Goal: Find specific page/section: Find specific page/section

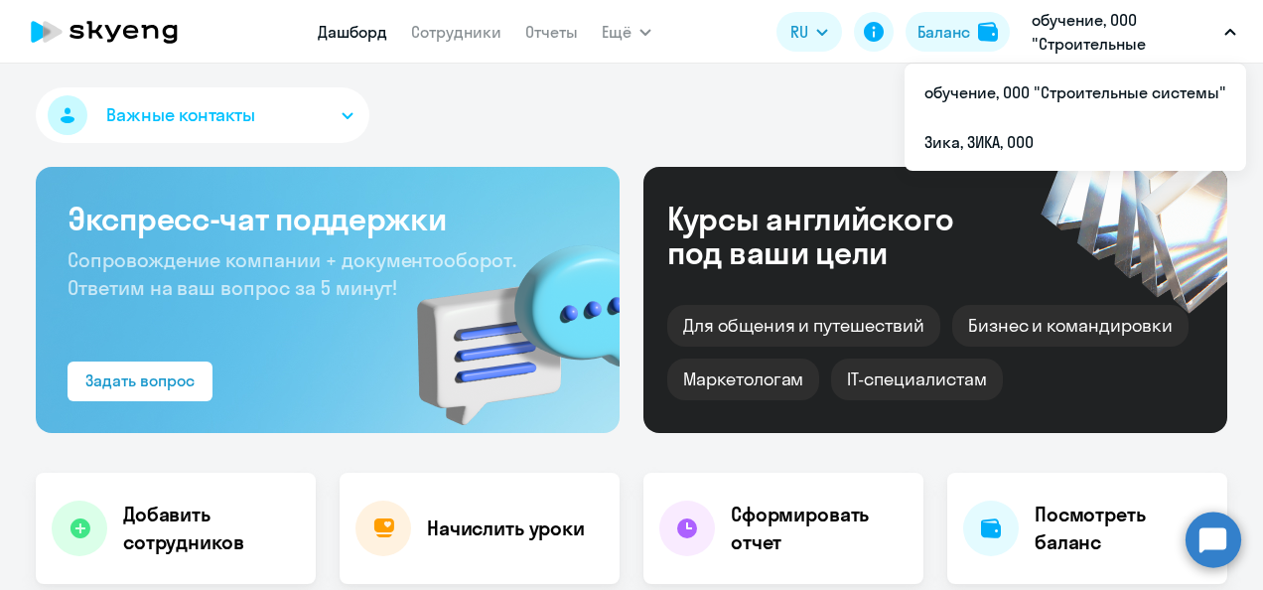
select select "30"
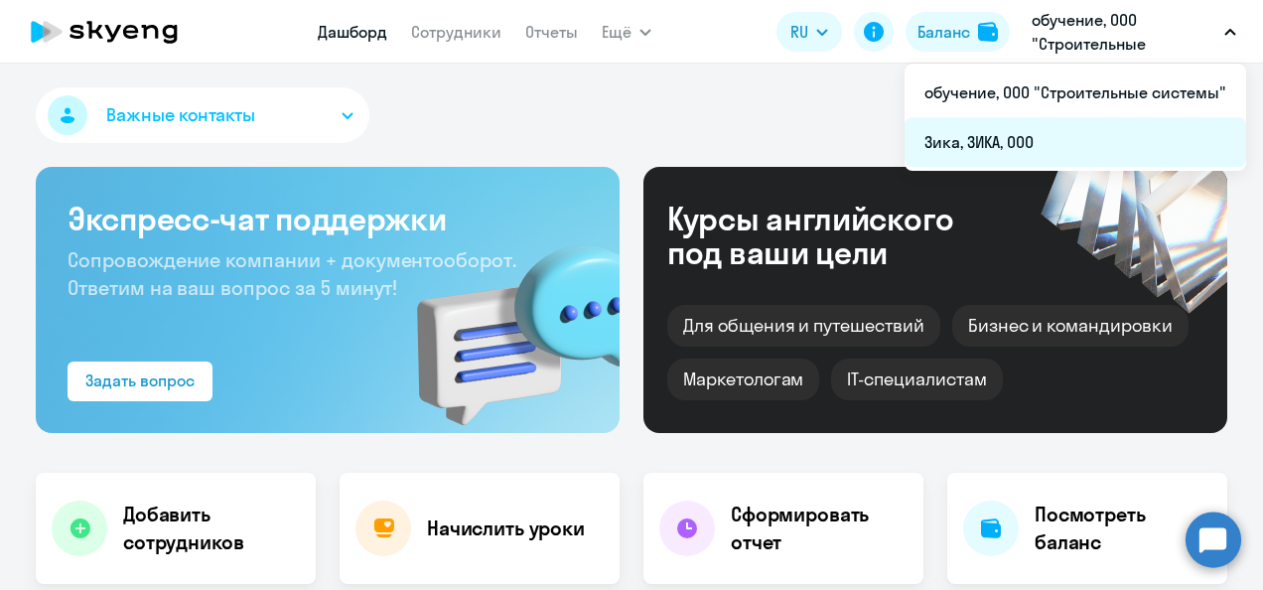
click at [1018, 141] on li "Зика, ЗИКА, ООО" at bounding box center [1076, 142] width 342 height 50
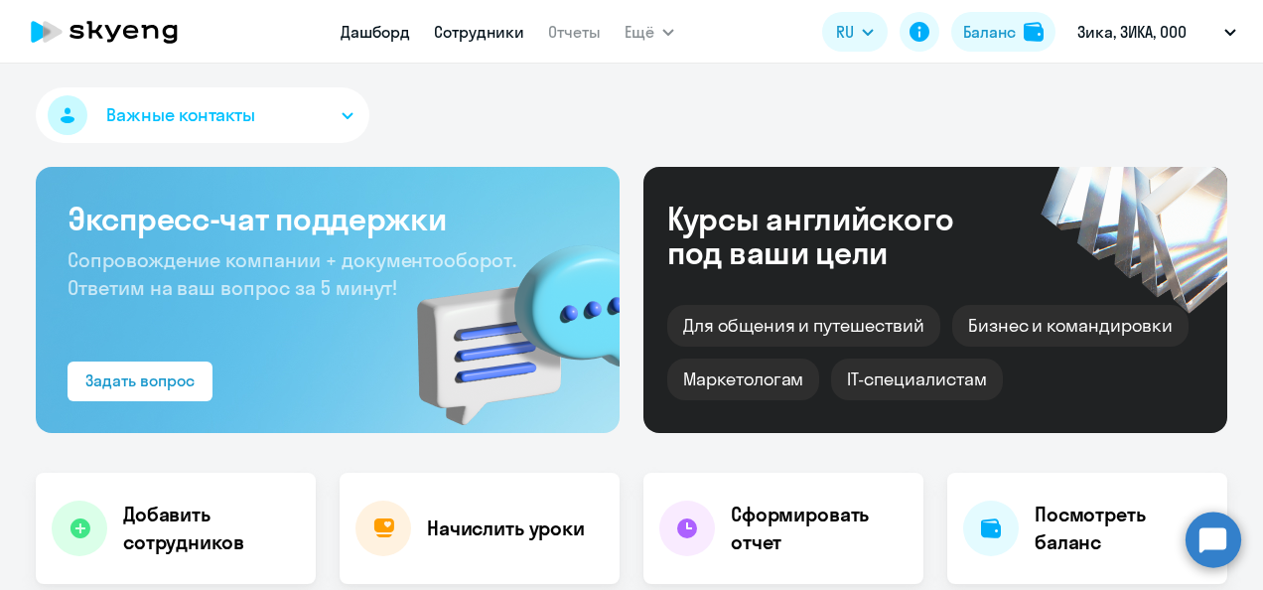
click at [490, 32] on link "Сотрудники" at bounding box center [479, 32] width 90 height 20
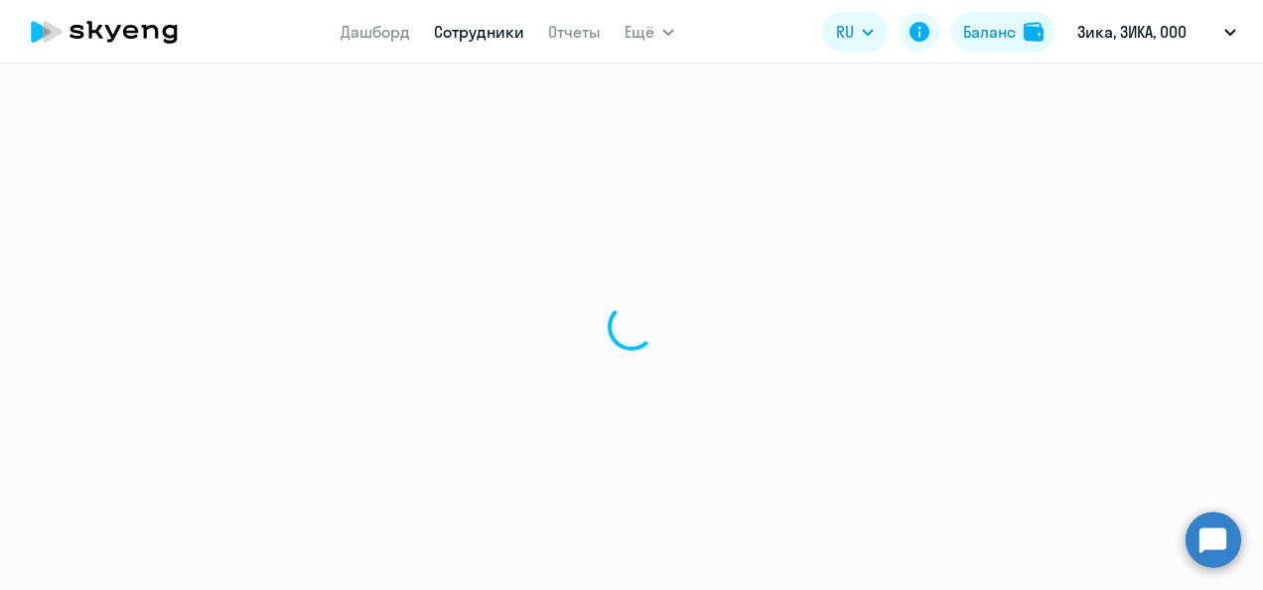
select select "30"
